Goal: Complete application form

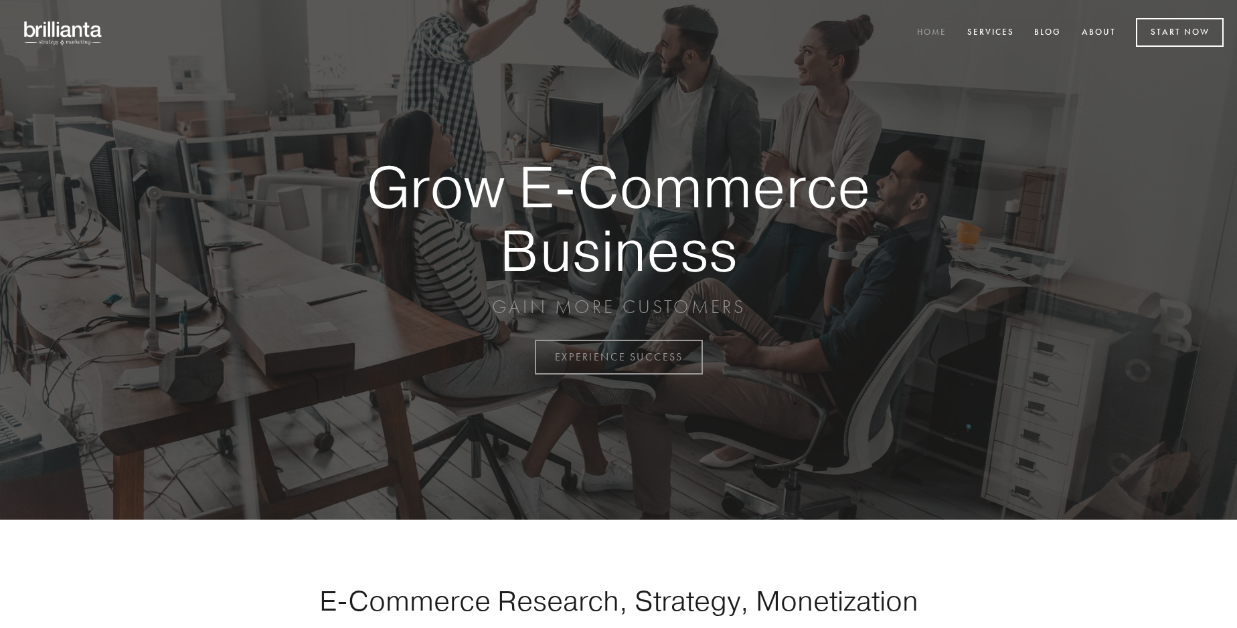
scroll to position [3508, 0]
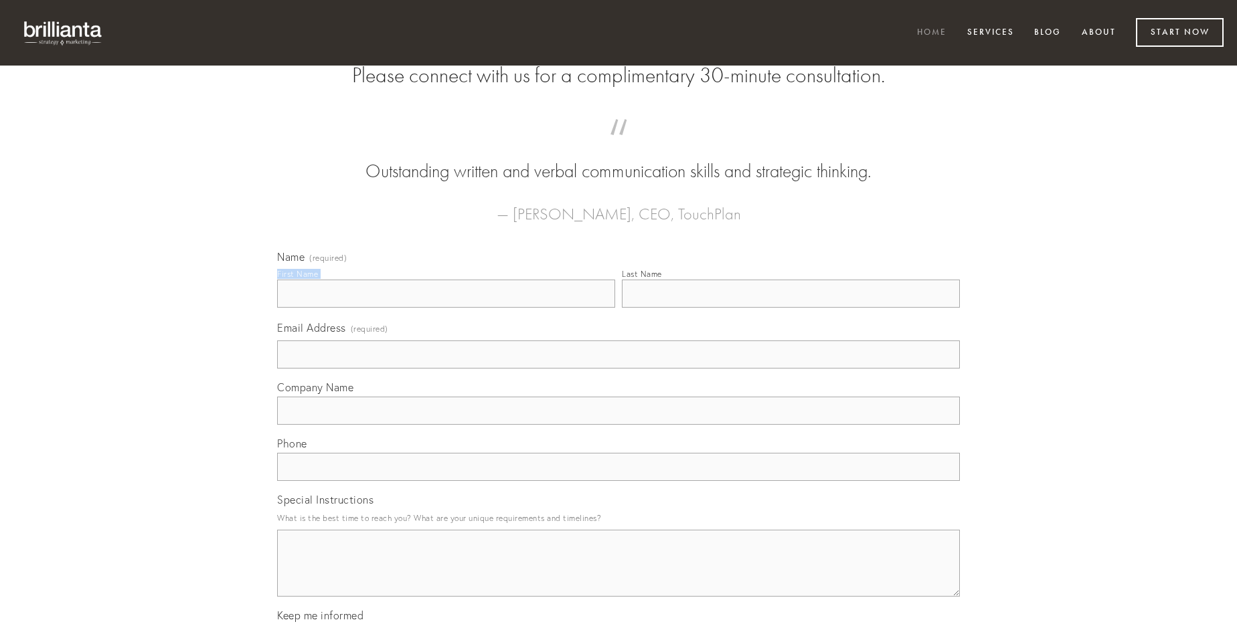
type input "[PERSON_NAME]"
click at [790, 308] on input "Last Name" at bounding box center [791, 294] width 338 height 28
type input "[PERSON_NAME]"
click at [618, 369] on input "Email Address (required)" at bounding box center [618, 355] width 683 height 28
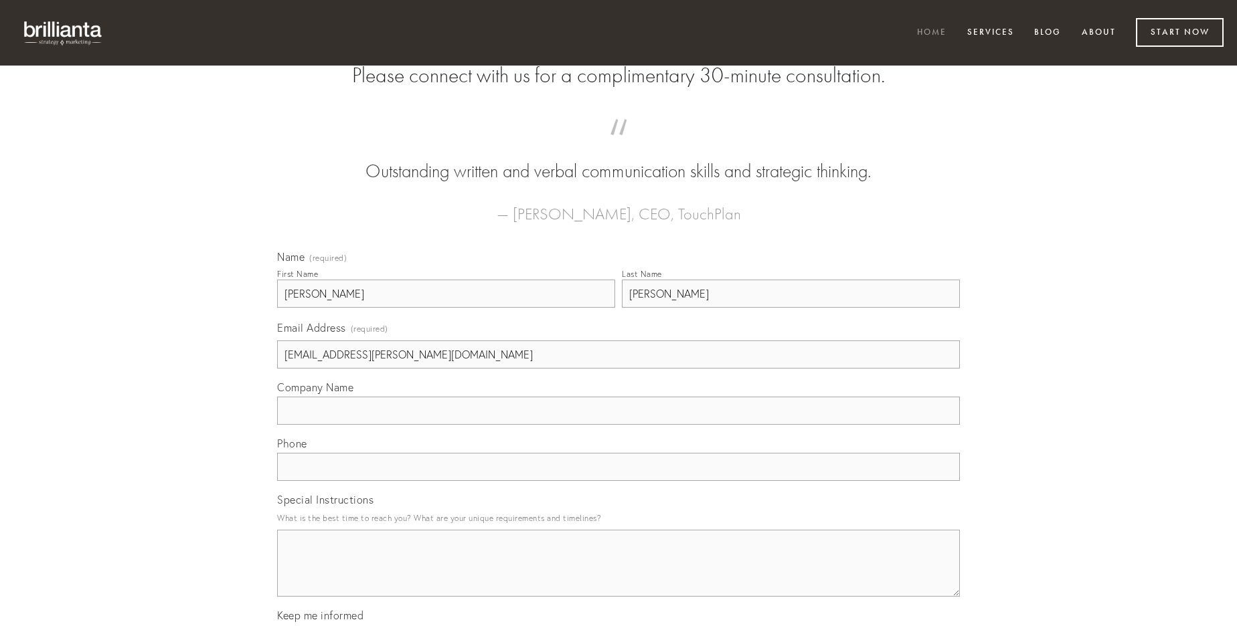
type input "[EMAIL_ADDRESS][PERSON_NAME][DOMAIN_NAME]"
click at [618, 425] on input "Company Name" at bounding box center [618, 411] width 683 height 28
type input "tredecim"
click at [618, 481] on input "text" at bounding box center [618, 467] width 683 height 28
click at [618, 576] on textarea "Special Instructions" at bounding box center [618, 563] width 683 height 67
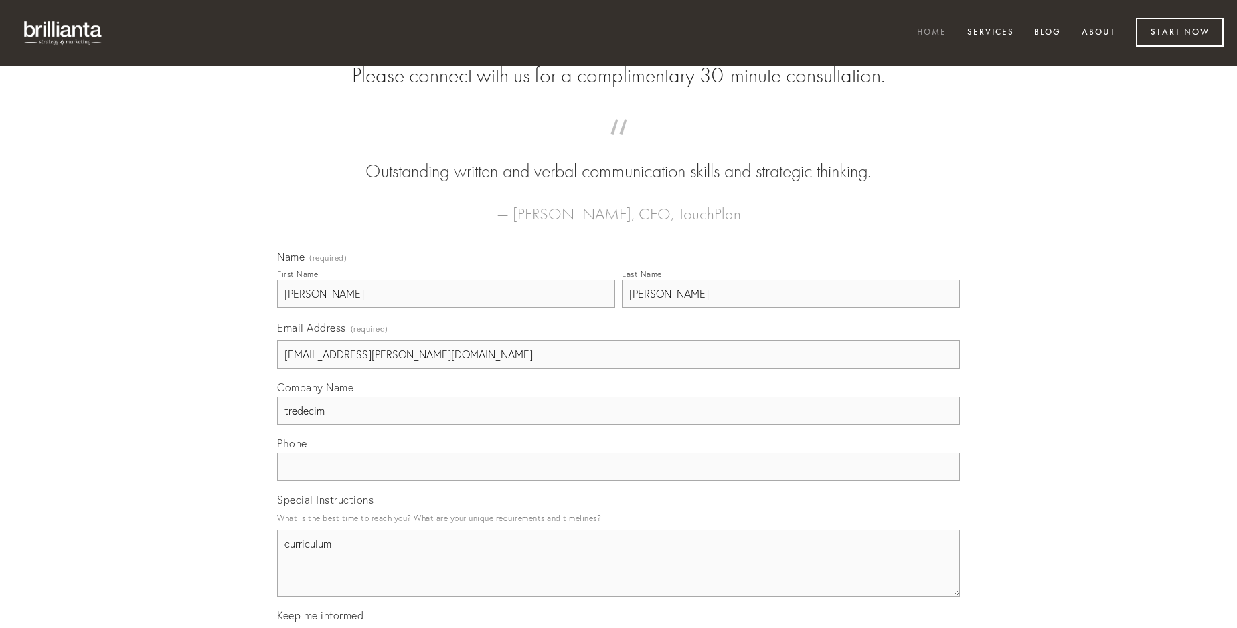
type textarea "curriculum"
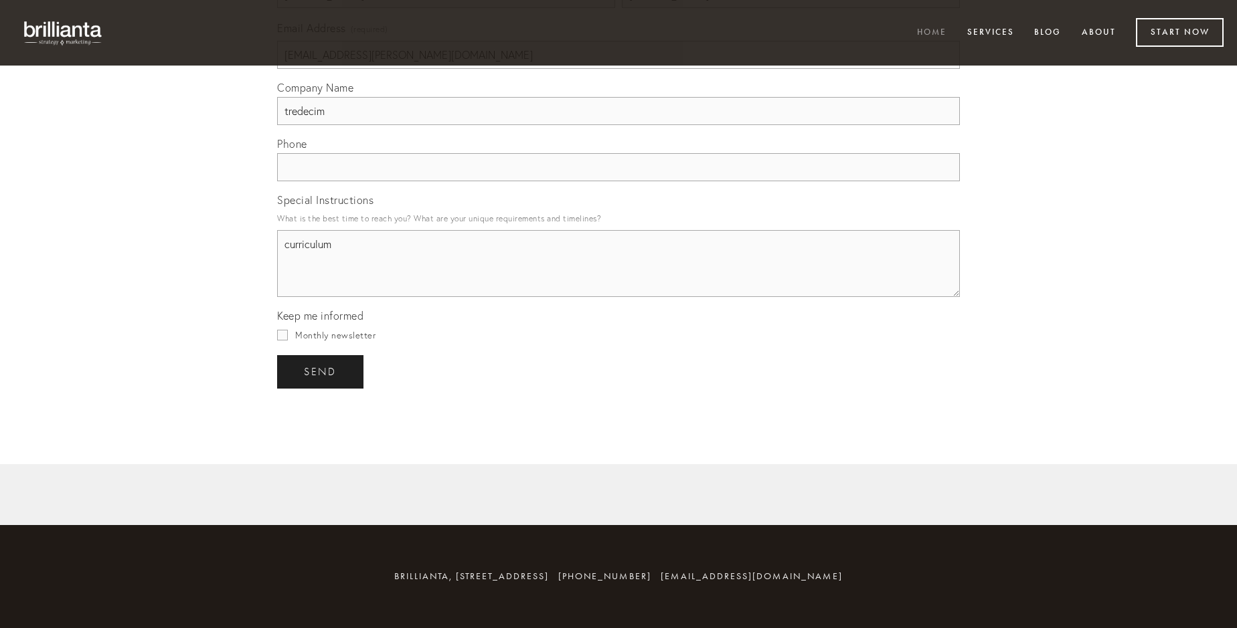
click at [321, 371] on span "send" at bounding box center [320, 372] width 33 height 12
